Goal: Find specific page/section: Find specific page/section

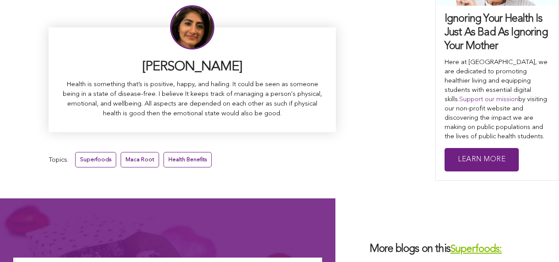
scroll to position [5719, 0]
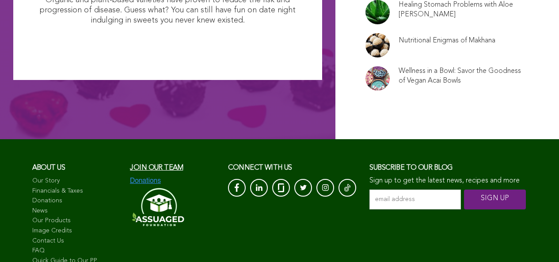
click at [57, 227] on link "Image Credits" at bounding box center [76, 231] width 89 height 9
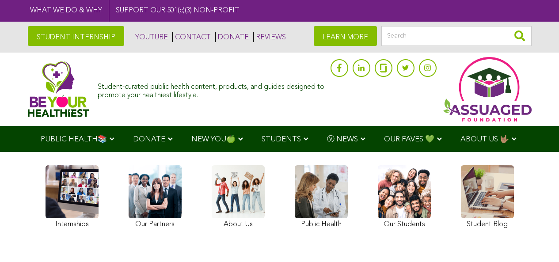
click at [42, 87] on img at bounding box center [58, 89] width 61 height 56
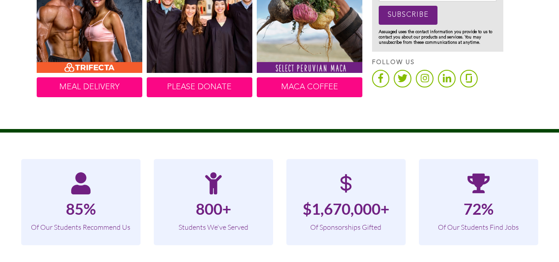
scroll to position [578, 0]
